Goal: Communication & Community: Answer question/provide support

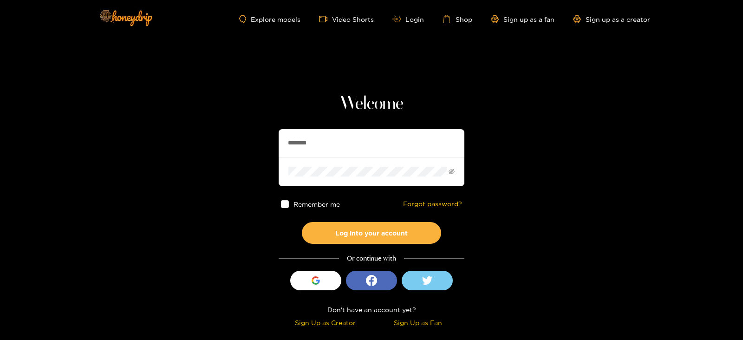
click at [323, 133] on input "********" at bounding box center [371, 143] width 186 height 28
click at [302, 222] on button "Log into your account" at bounding box center [371, 233] width 139 height 22
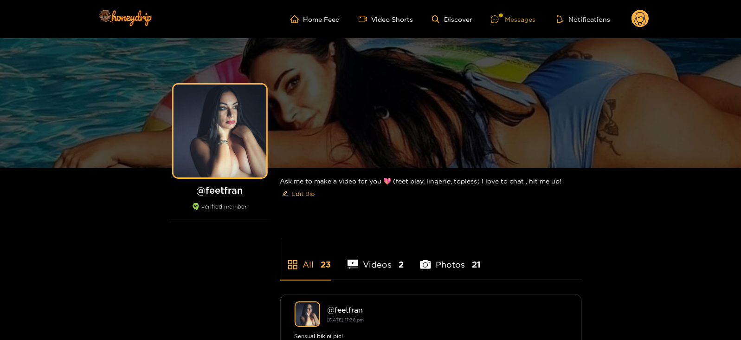
click at [517, 19] on div "Messages" at bounding box center [513, 19] width 45 height 11
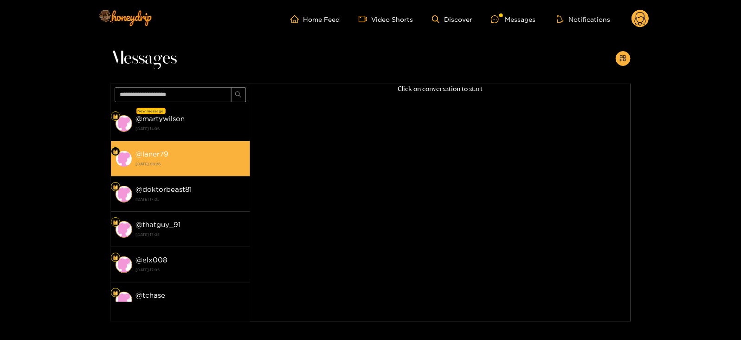
click at [215, 142] on li "@ laner79 22 September 2025 09:26" at bounding box center [180, 158] width 139 height 35
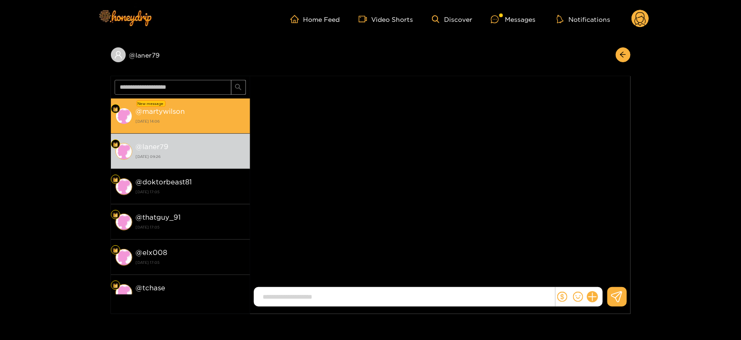
click at [216, 122] on strong "26 September 2025 14:06" at bounding box center [191, 121] width 110 height 8
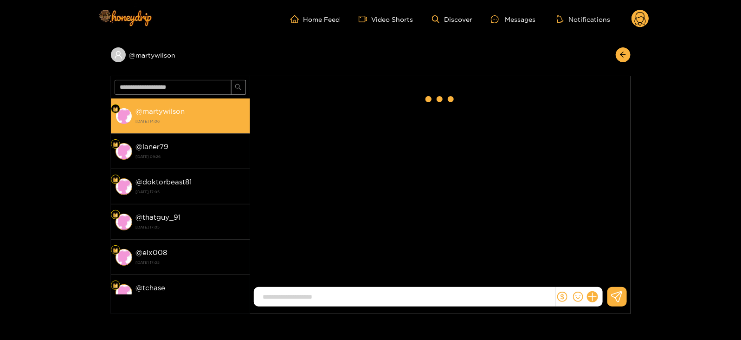
click at [216, 122] on strong "26 September 2025 14:06" at bounding box center [191, 121] width 110 height 8
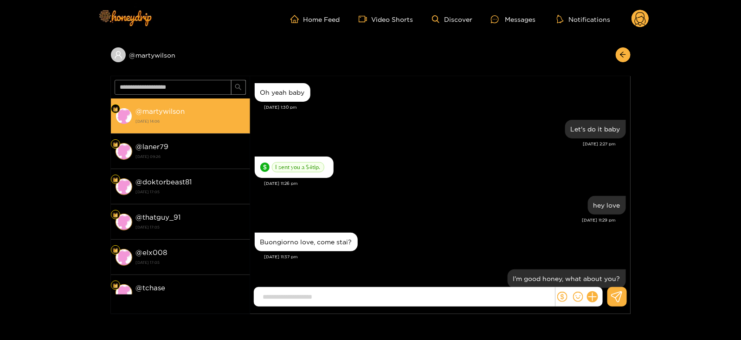
scroll to position [874, 0]
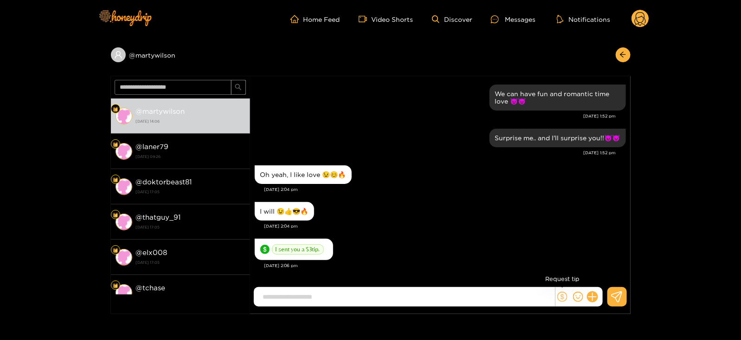
click at [564, 298] on icon "dollar" at bounding box center [562, 296] width 10 height 10
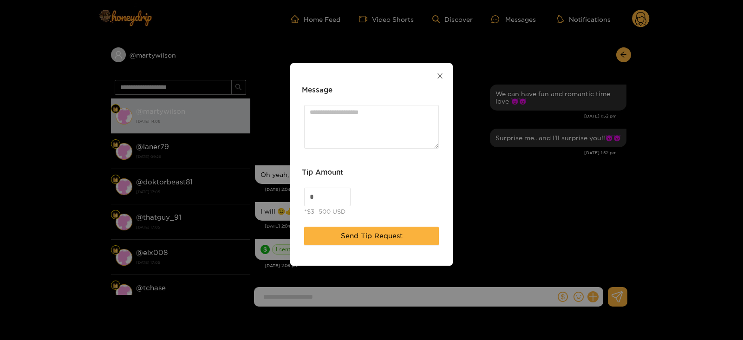
click at [442, 77] on icon "close" at bounding box center [439, 75] width 7 height 7
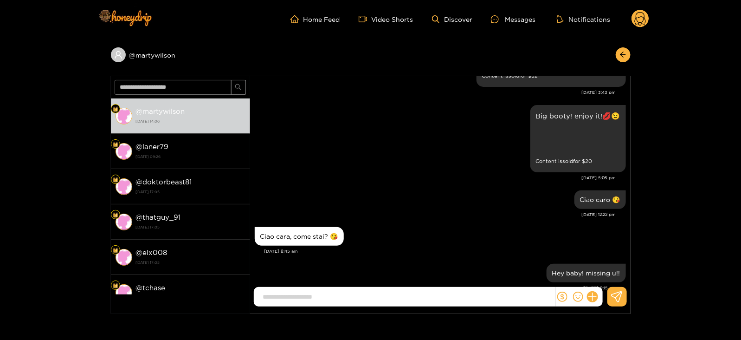
scroll to position [3863, 0]
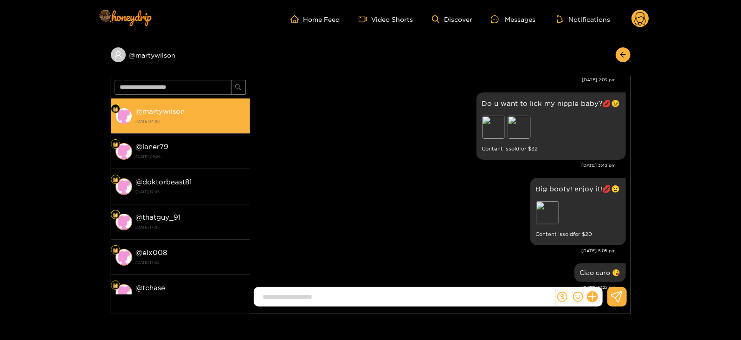
click at [138, 110] on strong "@ martywilson" at bounding box center [160, 111] width 49 height 8
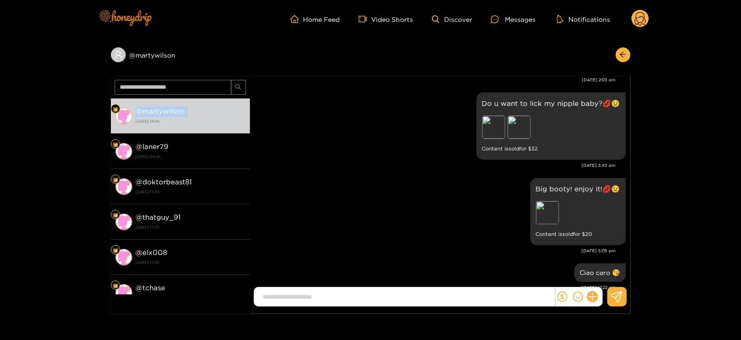
copy strong "@ martywilson"
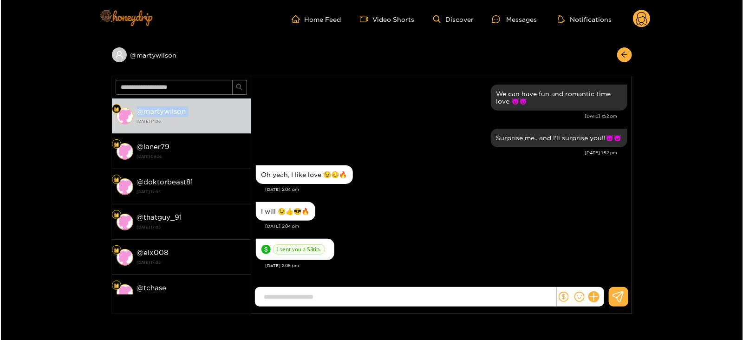
scroll to position [874, 0]
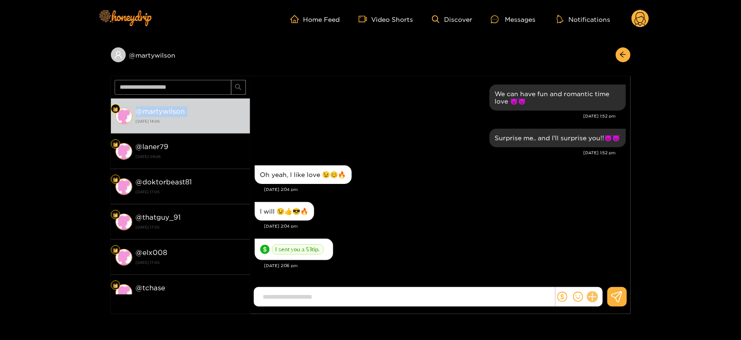
click at [594, 297] on icon at bounding box center [592, 296] width 11 height 11
click at [603, 278] on button at bounding box center [610, 274] width 32 height 21
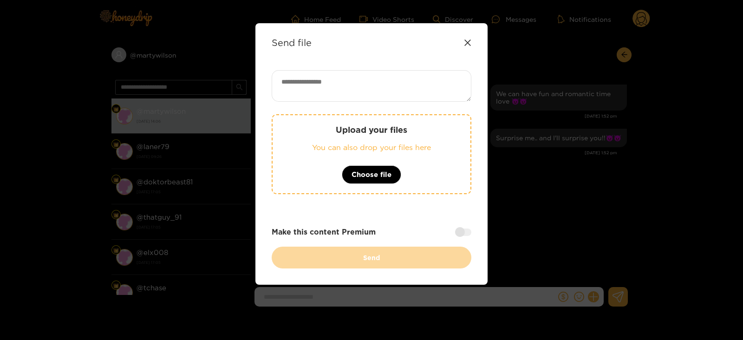
click at [345, 64] on div "Send file Upload your files You can also drop your files here Choose file Make …" at bounding box center [371, 153] width 232 height 261
click at [345, 80] on textarea at bounding box center [371, 86] width 200 height 32
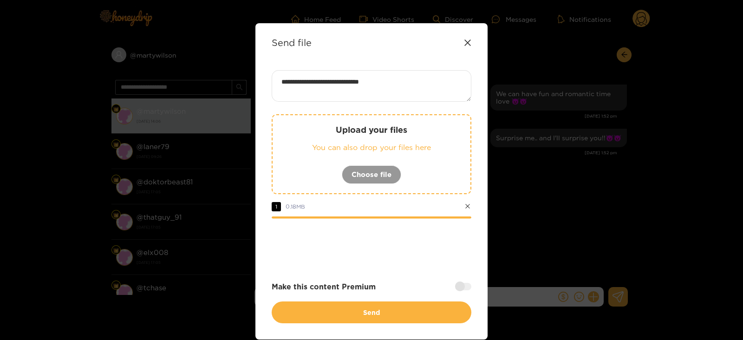
paste textarea "****"
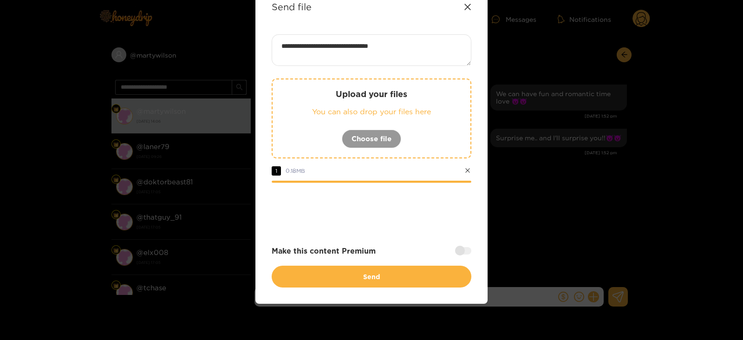
type textarea "**********"
click at [461, 247] on div at bounding box center [463, 250] width 16 height 7
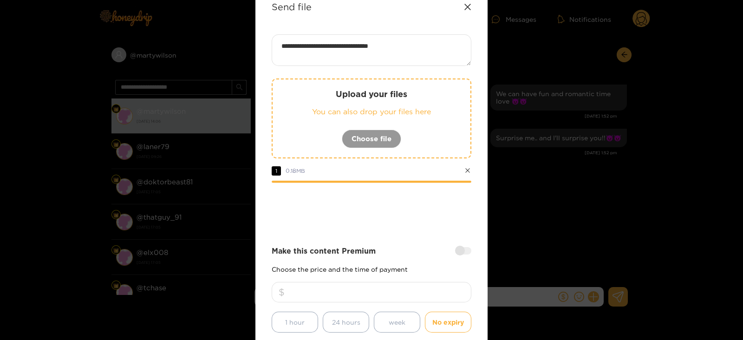
click at [344, 284] on input "number" at bounding box center [371, 292] width 200 height 20
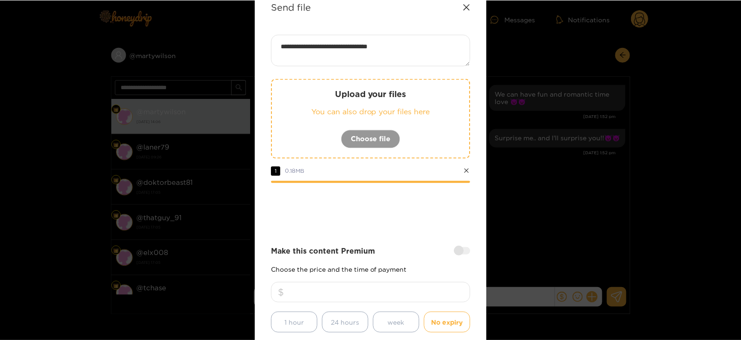
scroll to position [111, 0]
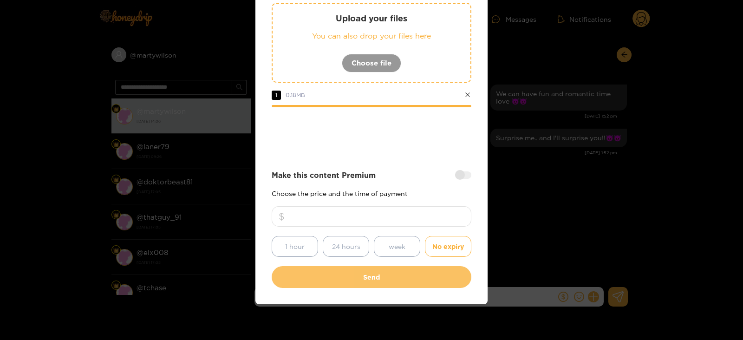
type input "**"
click at [381, 278] on button "Send" at bounding box center [371, 277] width 200 height 22
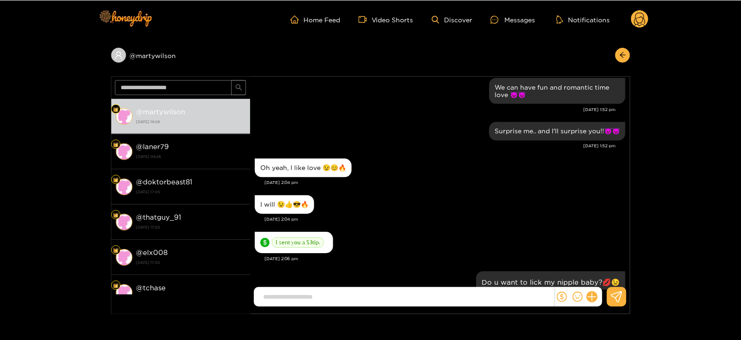
scroll to position [57, 0]
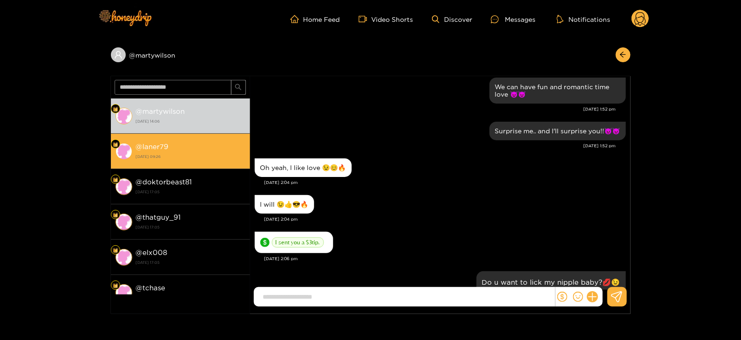
click at [186, 146] on div "@ laner79 22 September 2025 09:26" at bounding box center [191, 151] width 110 height 21
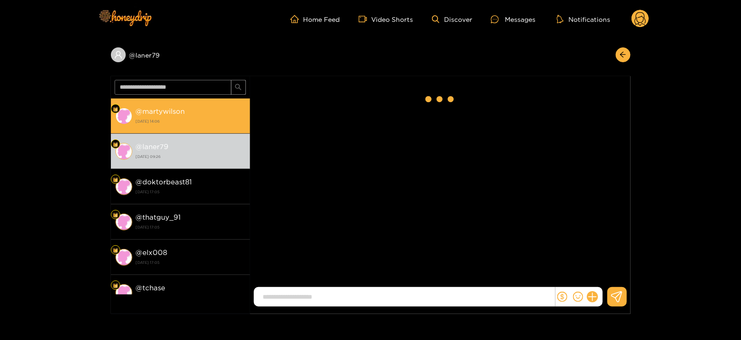
click at [188, 116] on div "@ martywilson 26 September 2025 14:06" at bounding box center [191, 115] width 110 height 21
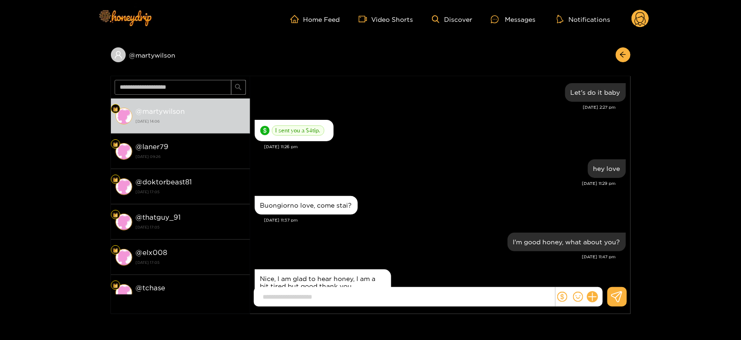
scroll to position [198, 0]
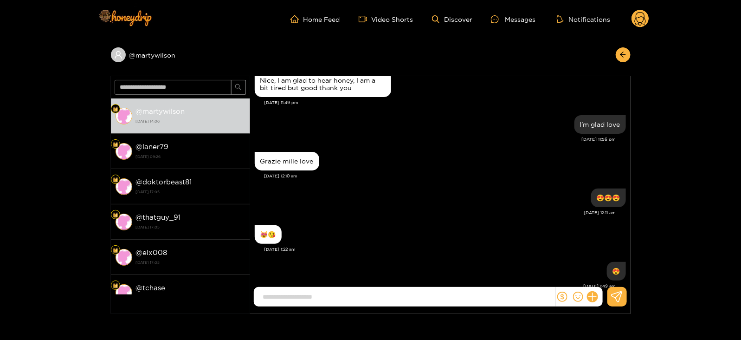
click at [645, 18] on icon at bounding box center [640, 20] width 11 height 16
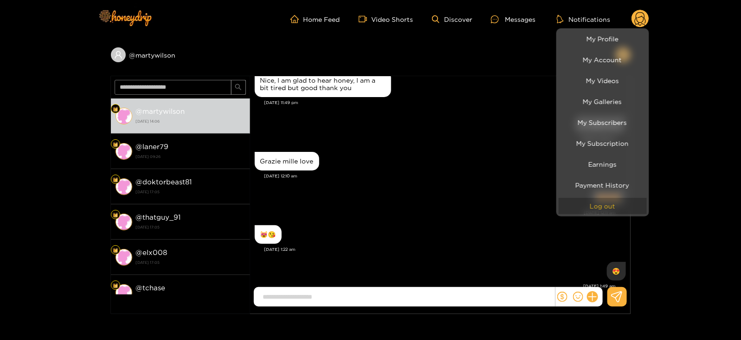
click at [581, 211] on button "Log out" at bounding box center [603, 206] width 88 height 16
